Goal: Task Accomplishment & Management: Complete application form

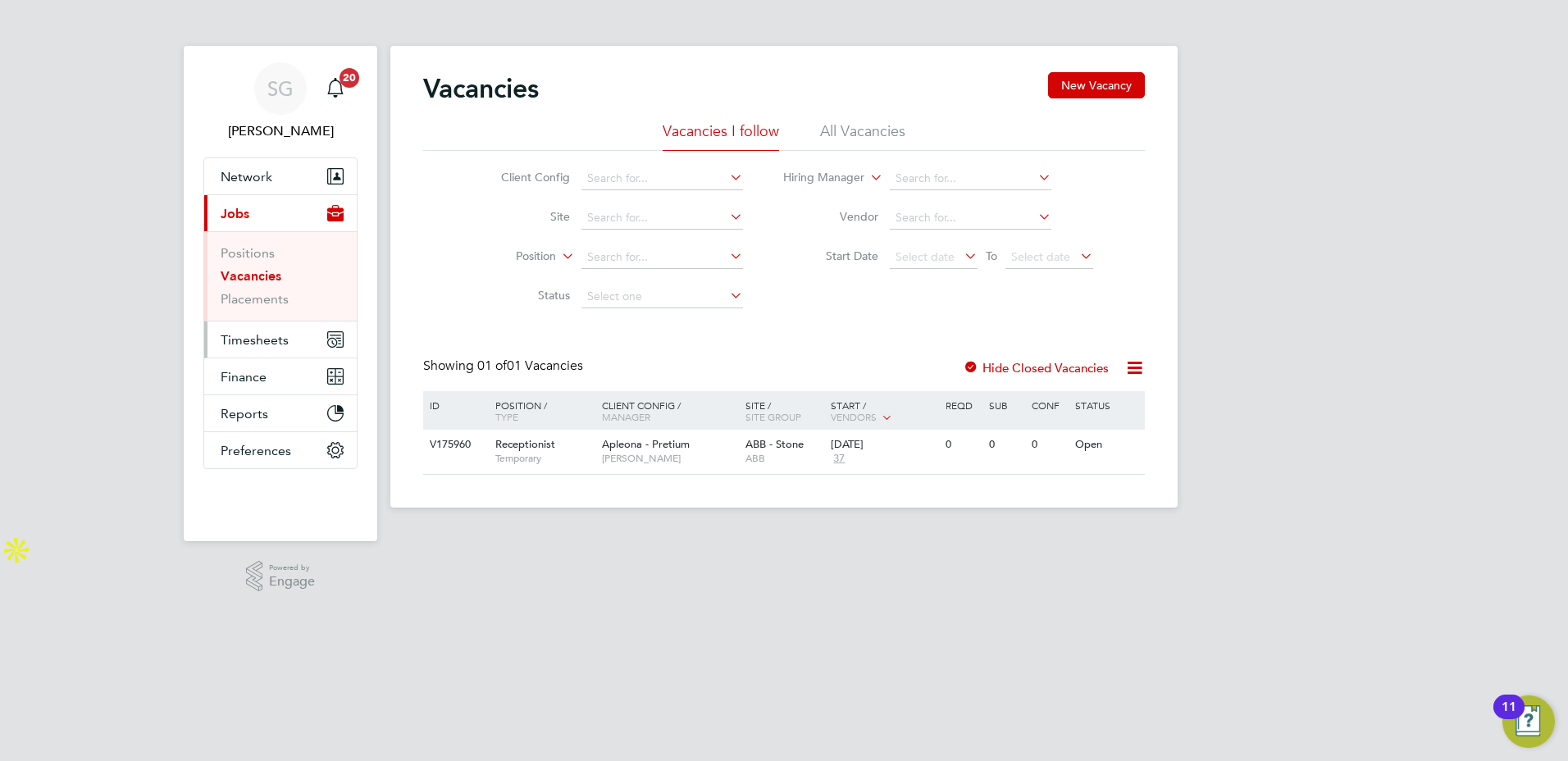
click at [258, 345] on span "Timesheets" at bounding box center [254, 340] width 68 height 16
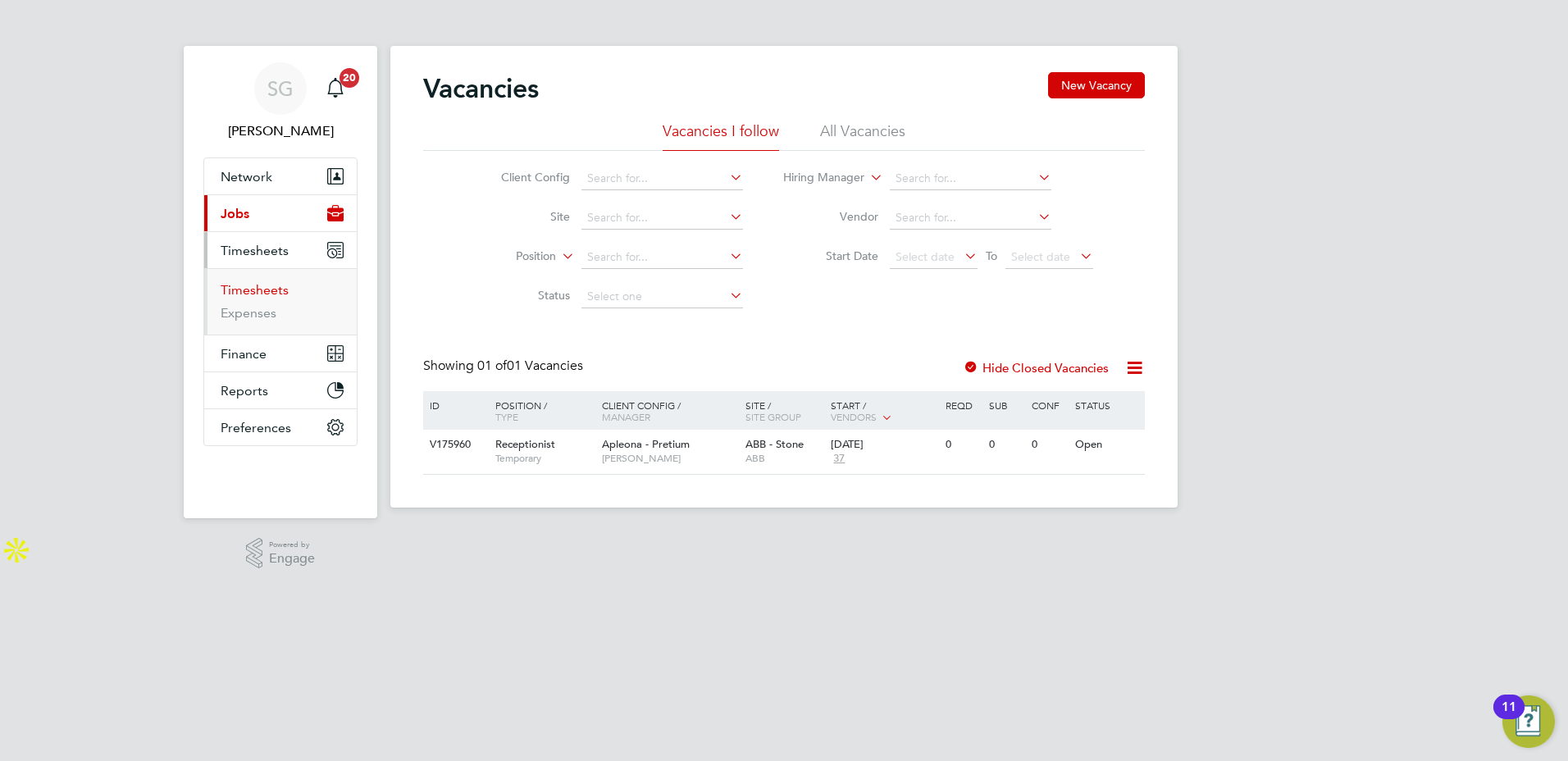
click at [258, 294] on link "Timesheets" at bounding box center [254, 290] width 68 height 16
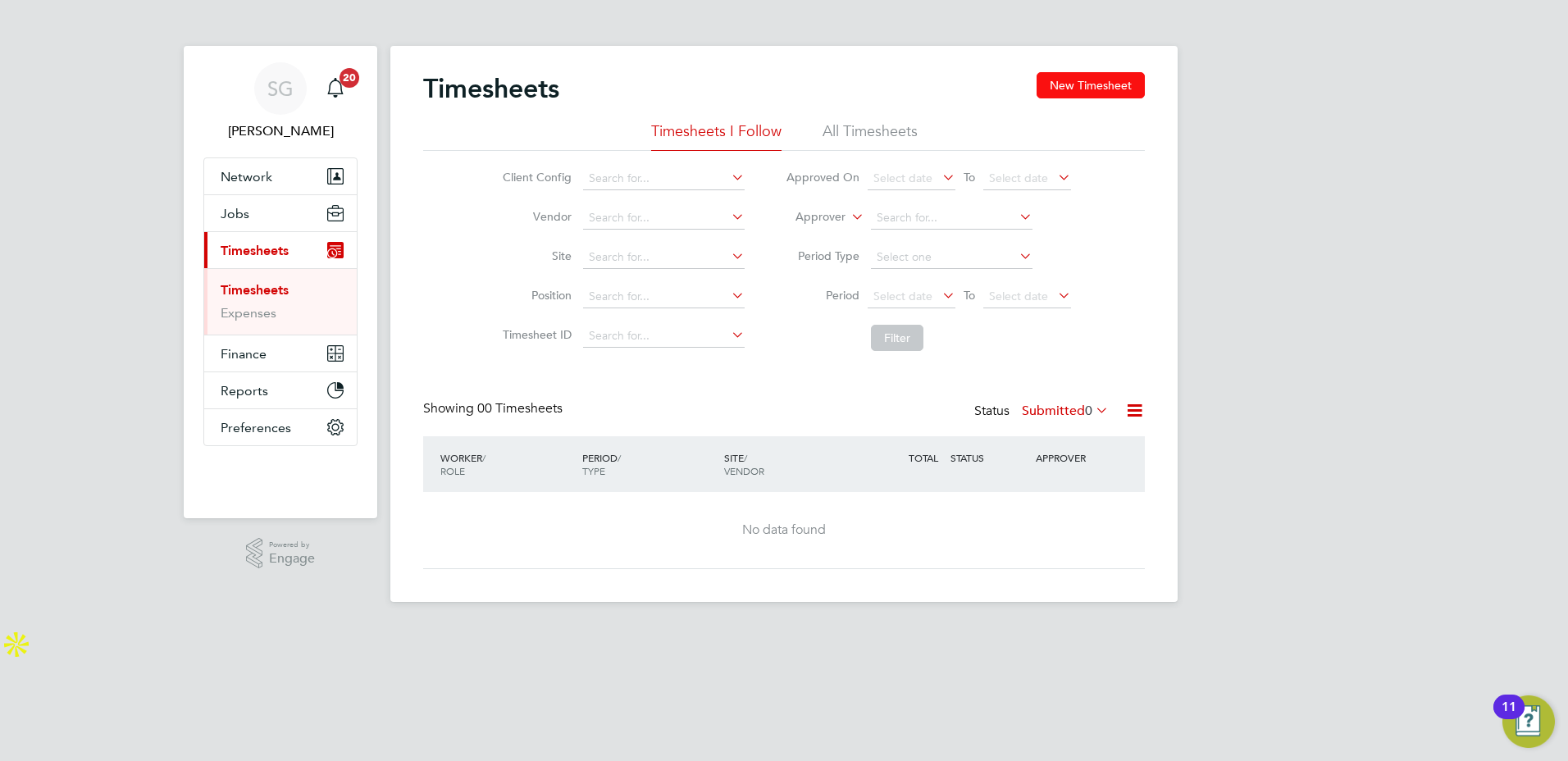
click at [1073, 87] on button "New Timesheet" at bounding box center [1091, 85] width 109 height 27
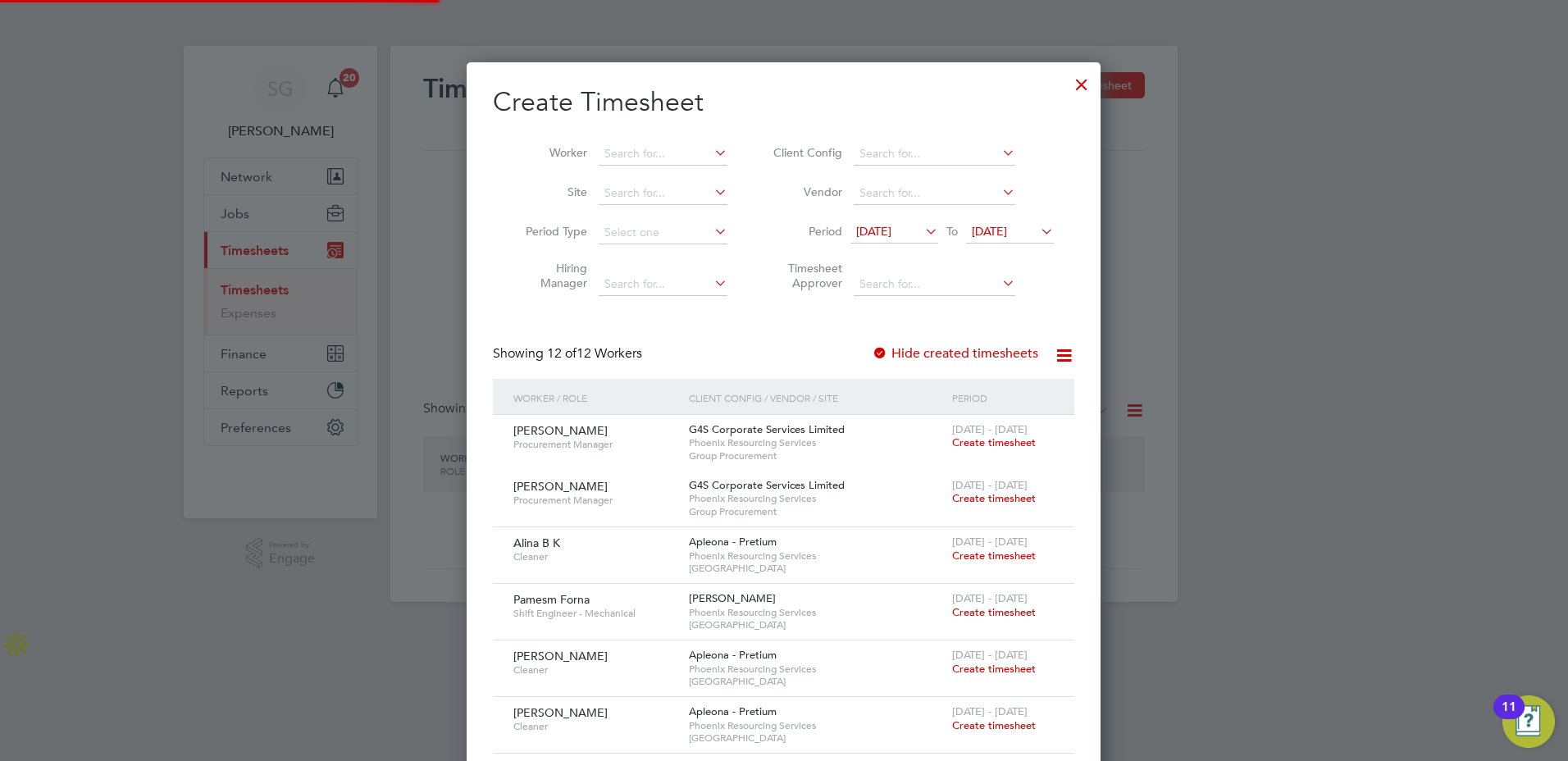
scroll to position [1232, 635]
click at [657, 150] on input at bounding box center [663, 154] width 129 height 23
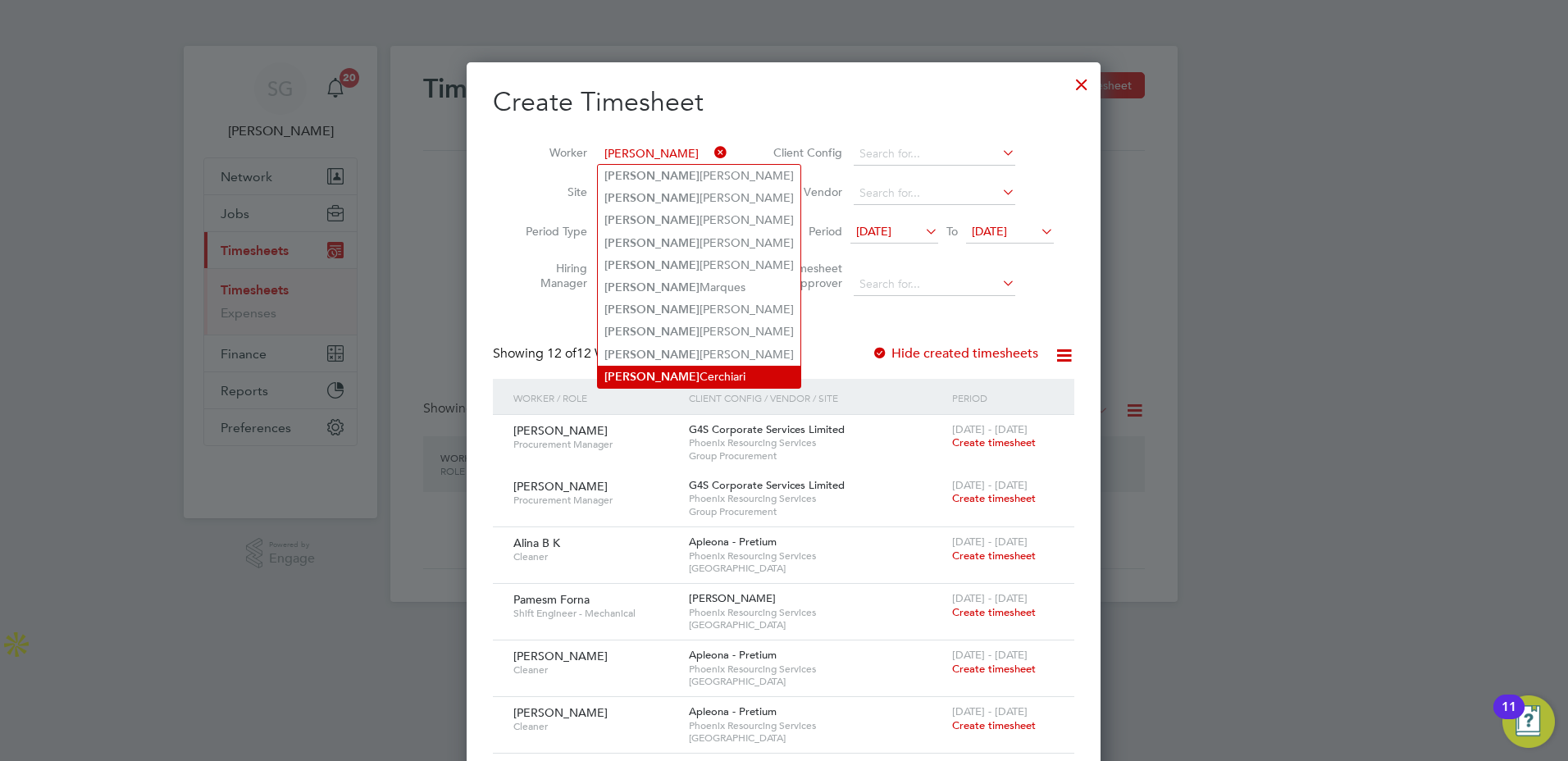
click at [658, 367] on li "[PERSON_NAME]" at bounding box center [699, 376] width 203 height 22
type input "[PERSON_NAME]"
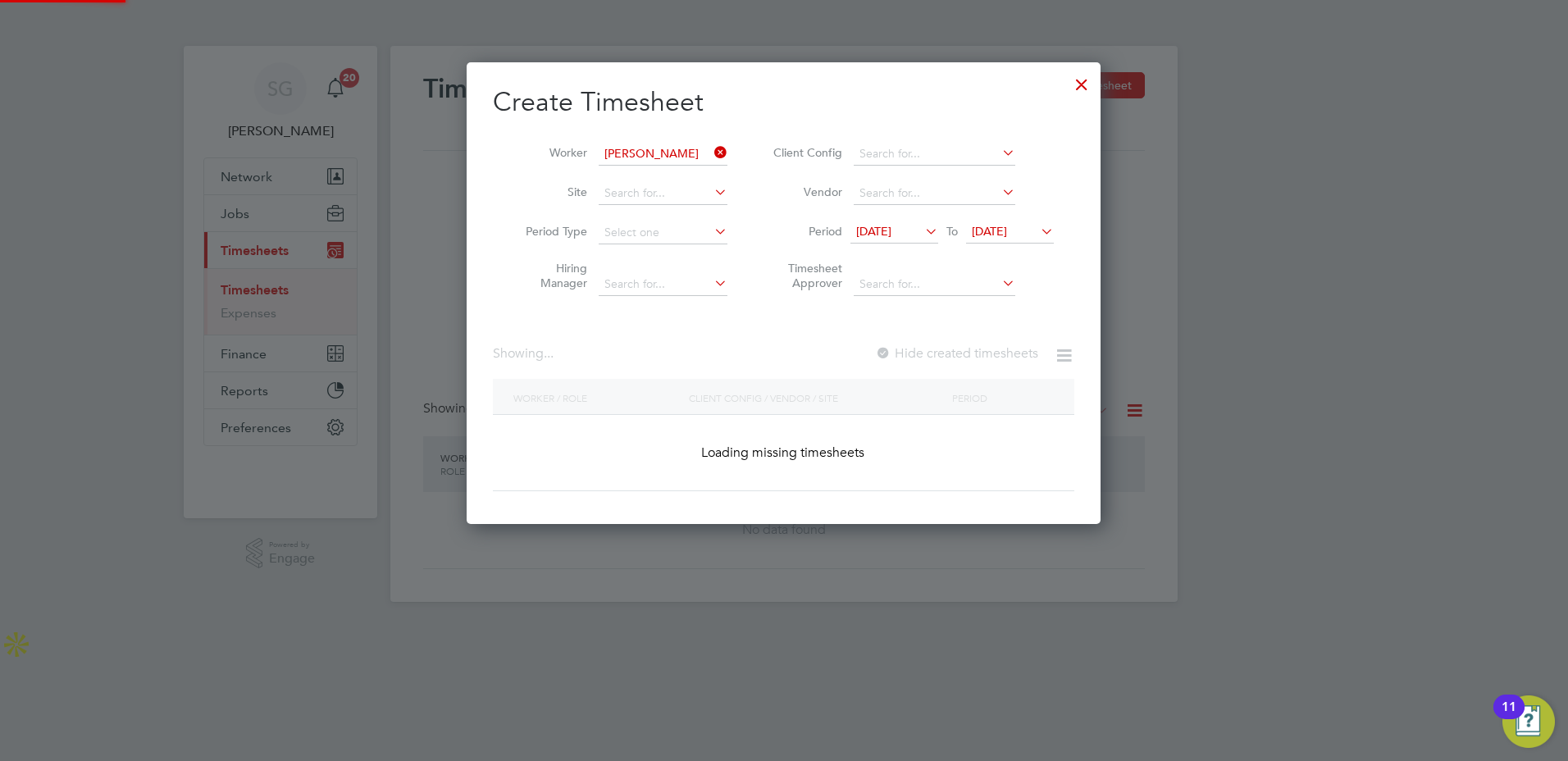
scroll to position [462, 635]
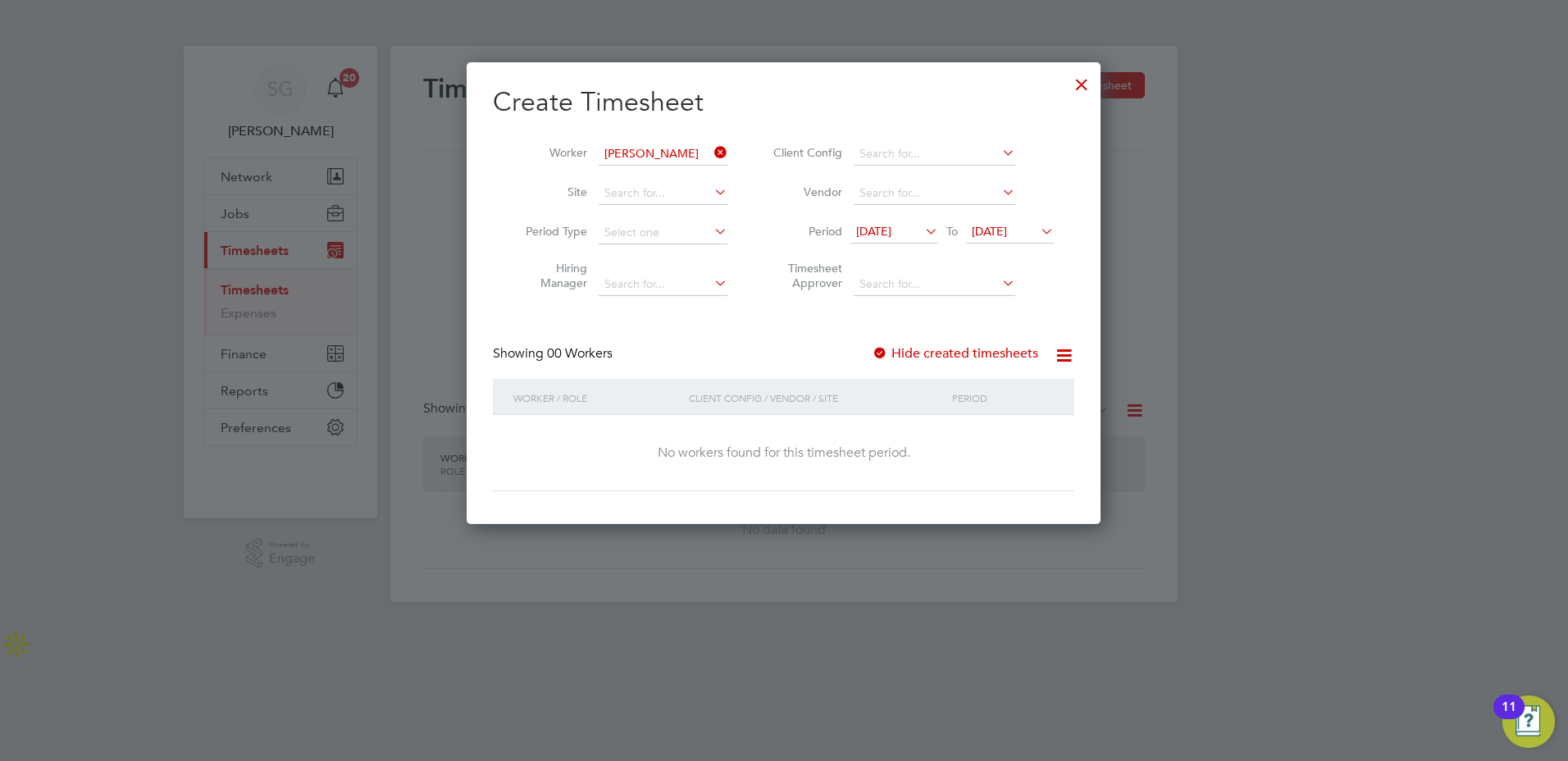
click at [883, 353] on div at bounding box center [880, 354] width 16 height 16
click at [1008, 232] on span "[DATE]" at bounding box center [990, 231] width 36 height 15
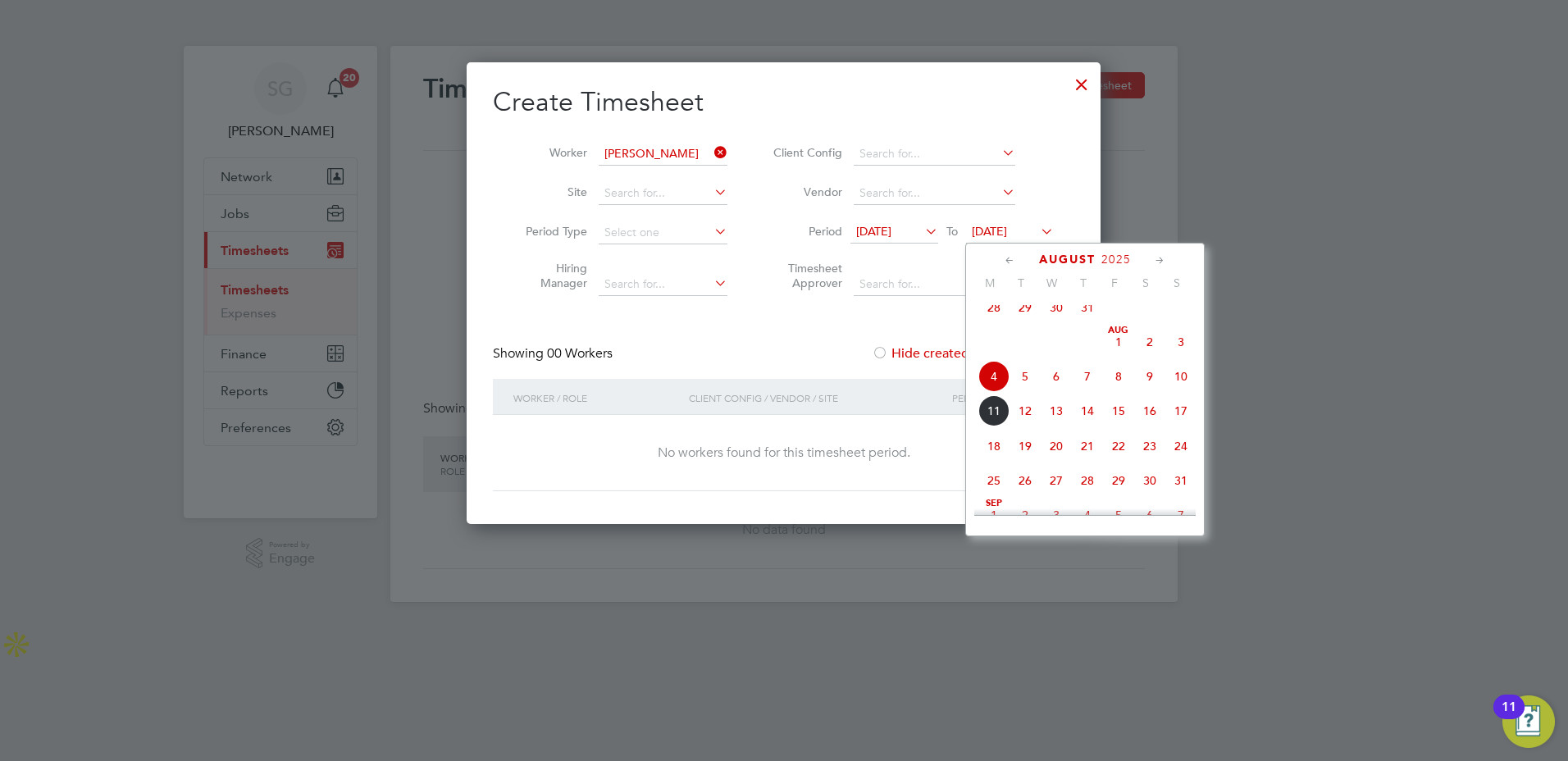
click at [1117, 390] on span "8" at bounding box center [1119, 376] width 31 height 31
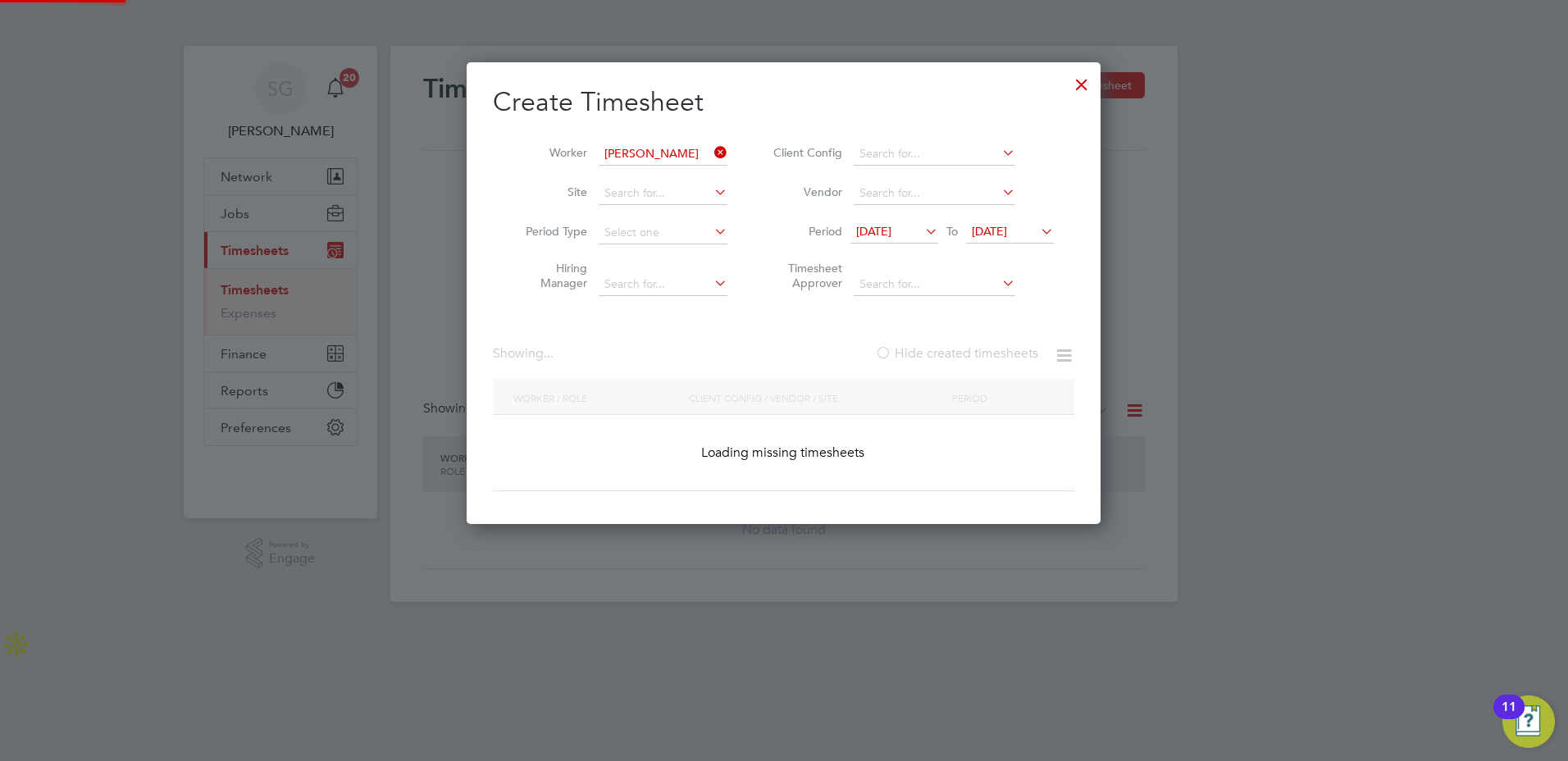
scroll to position [498, 635]
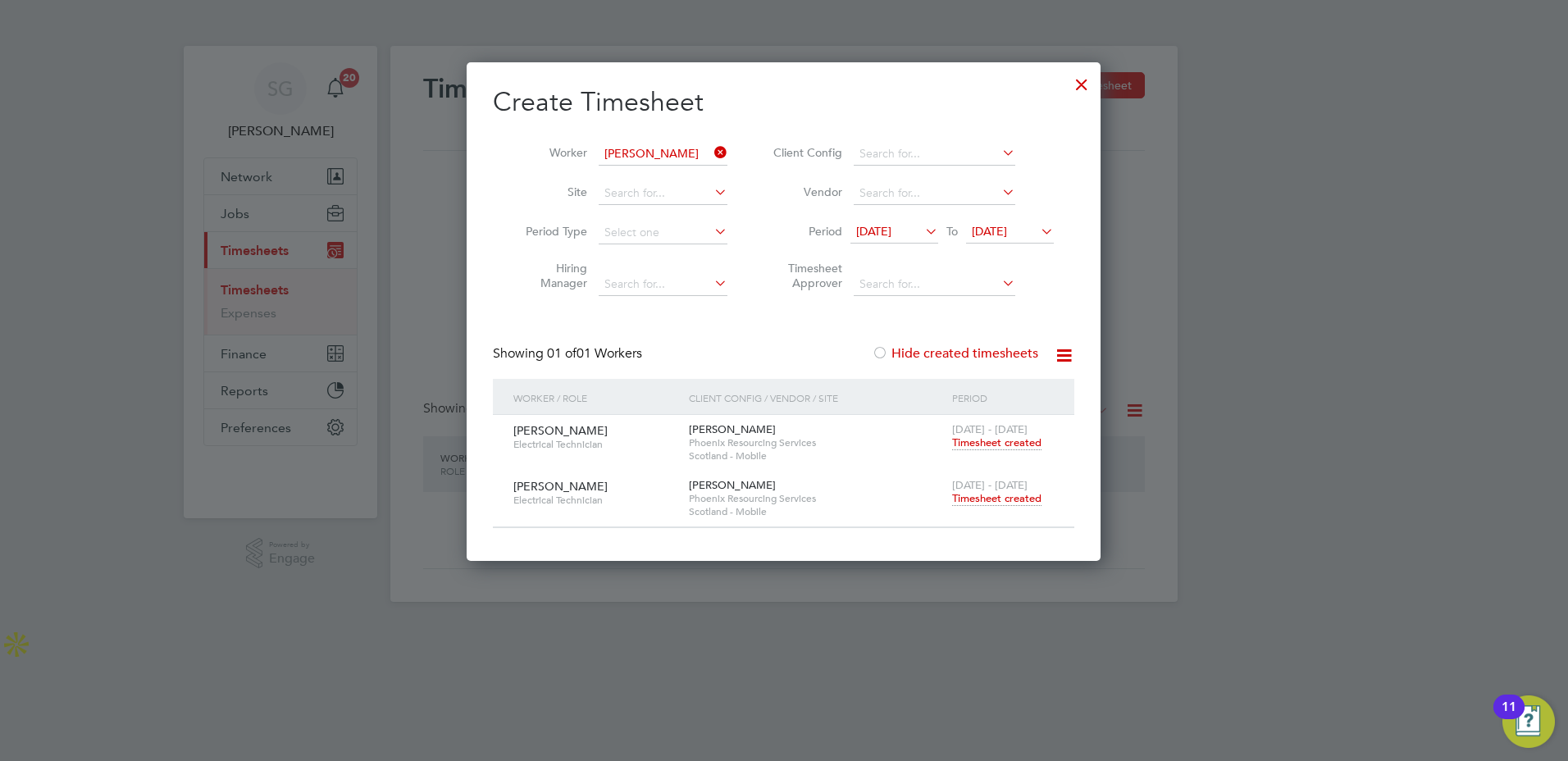
click at [980, 492] on span "Timesheet created" at bounding box center [997, 498] width 90 height 15
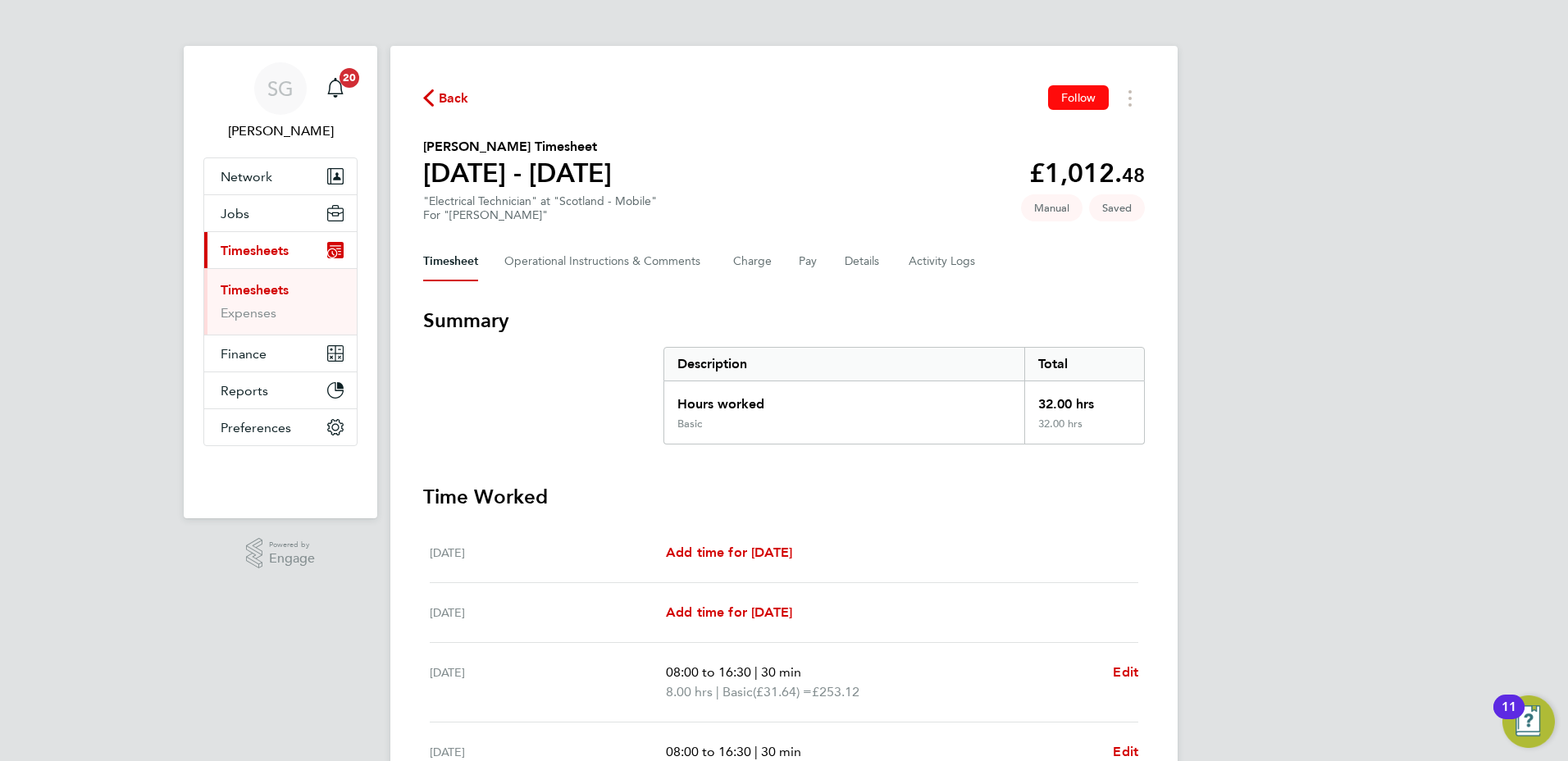
click at [1073, 100] on span "Follow" at bounding box center [1078, 97] width 35 height 15
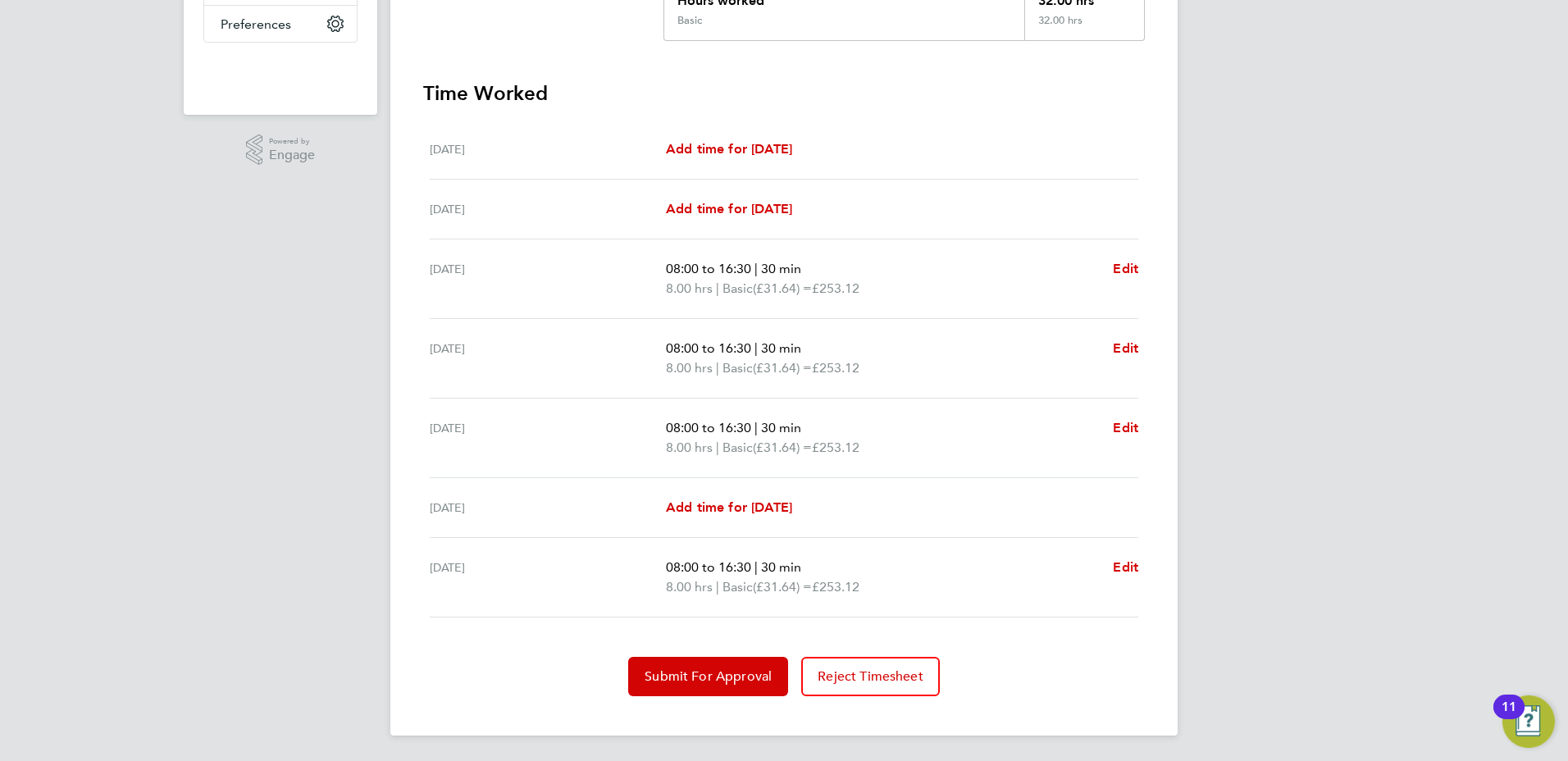
scroll to position [405, 0]
click at [702, 675] on span "Submit For Approval" at bounding box center [708, 676] width 127 height 16
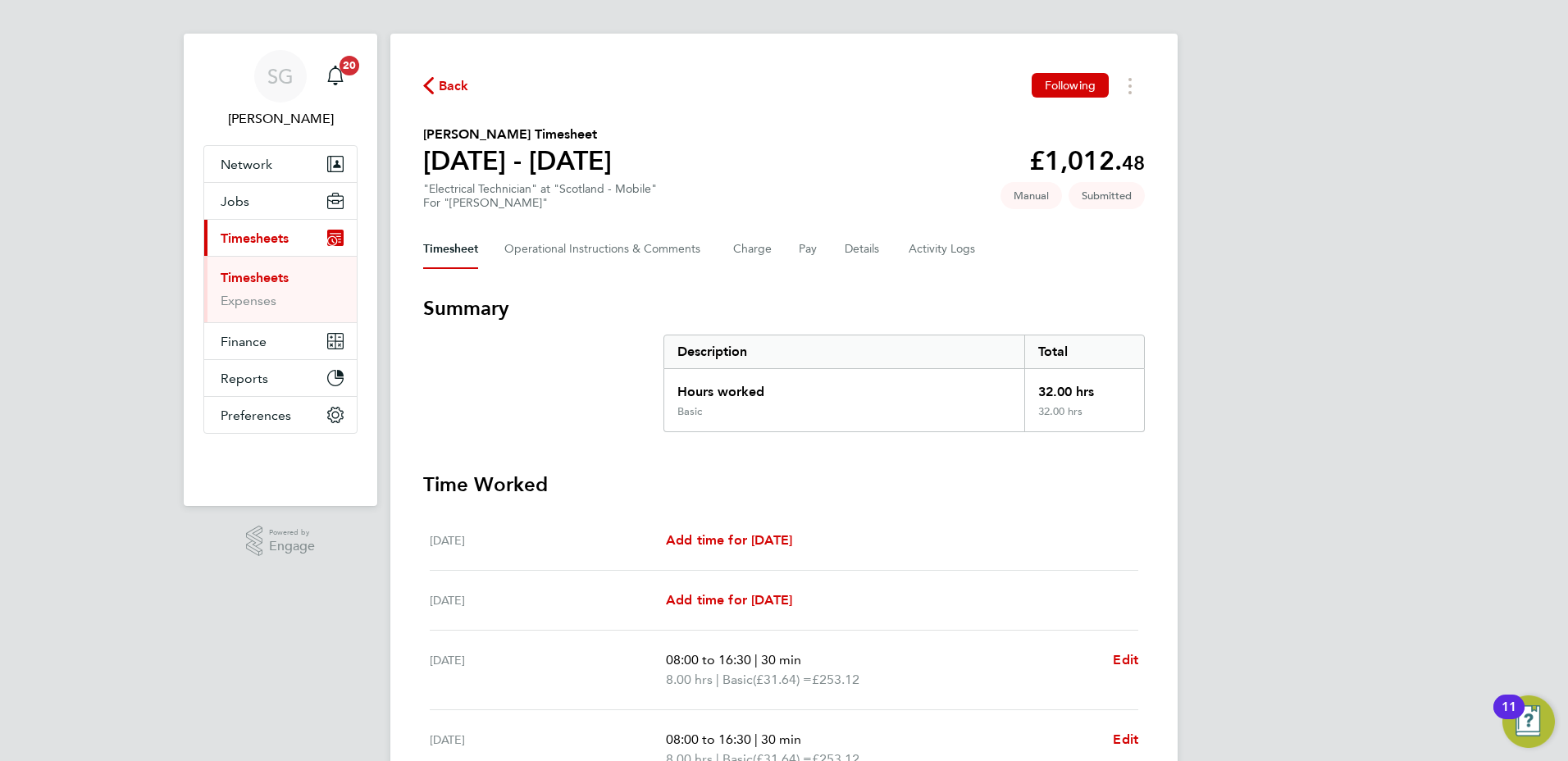
scroll to position [0, 0]
